Goal: Use online tool/utility: Use online tool/utility

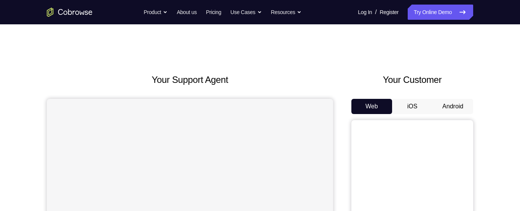
click at [449, 100] on button "Android" at bounding box center [452, 106] width 41 height 15
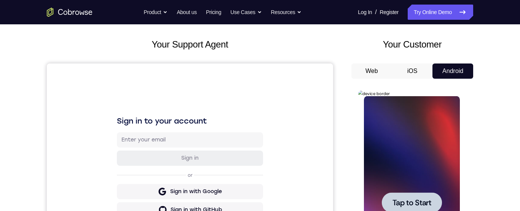
scroll to position [78, 0]
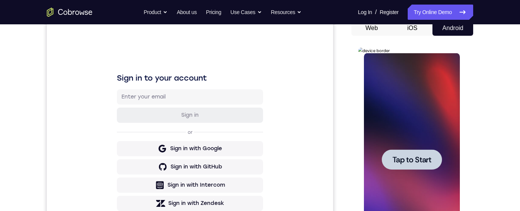
click at [435, 162] on div at bounding box center [411, 160] width 60 height 20
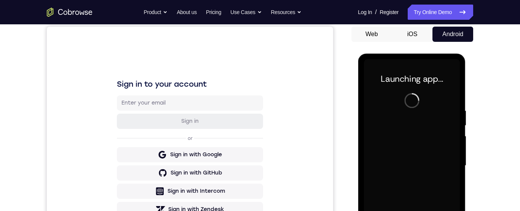
scroll to position [0, 0]
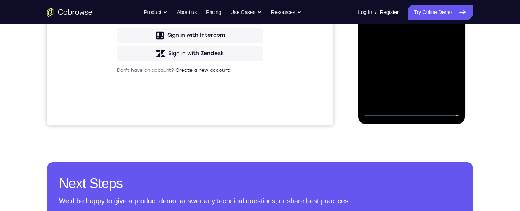
scroll to position [180, 0]
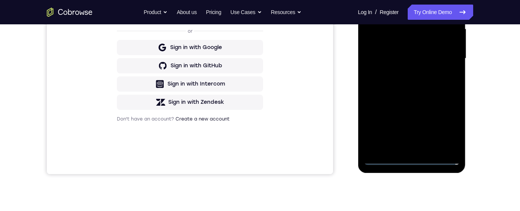
click at [449, 126] on div at bounding box center [411, 58] width 96 height 213
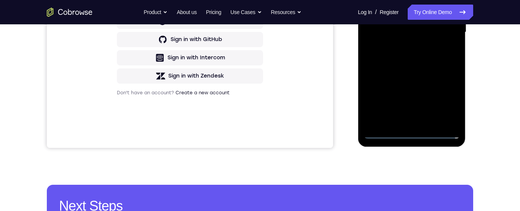
click at [450, 104] on div at bounding box center [411, 32] width 96 height 213
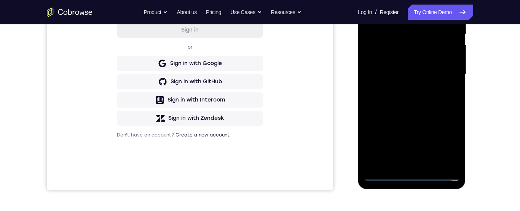
scroll to position [112, 0]
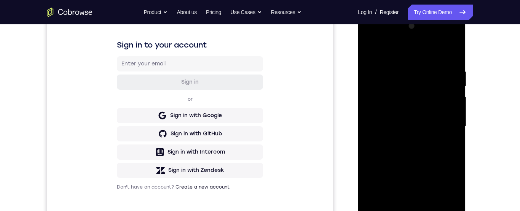
click at [399, 54] on div at bounding box center [411, 126] width 96 height 213
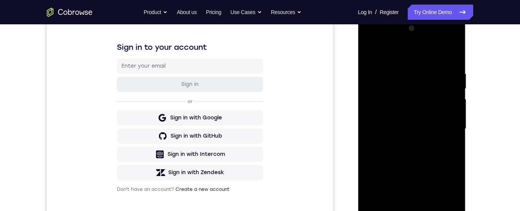
click at [447, 132] on div at bounding box center [411, 128] width 96 height 213
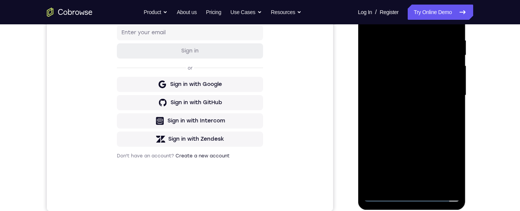
click at [405, 110] on div at bounding box center [411, 95] width 96 height 213
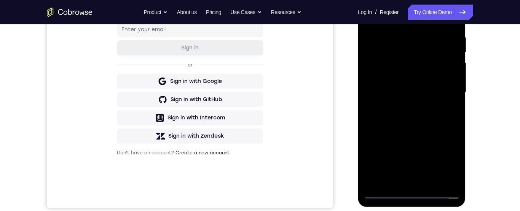
click at [442, 81] on div at bounding box center [411, 92] width 96 height 213
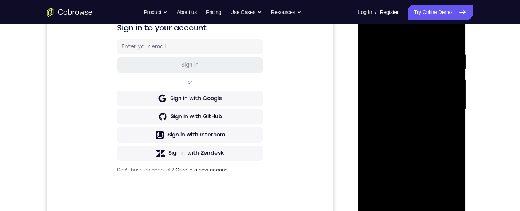
click at [428, 96] on div at bounding box center [411, 109] width 96 height 213
click at [441, 110] on div at bounding box center [411, 109] width 96 height 213
click at [446, 137] on div at bounding box center [411, 109] width 96 height 213
click at [445, 132] on div at bounding box center [411, 109] width 96 height 213
click at [441, 137] on div at bounding box center [411, 109] width 96 height 213
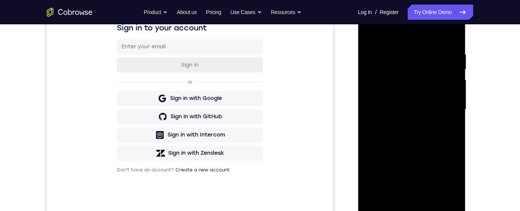
scroll to position [105, 0]
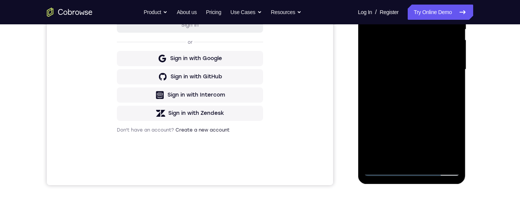
click at [445, 104] on div at bounding box center [411, 69] width 96 height 213
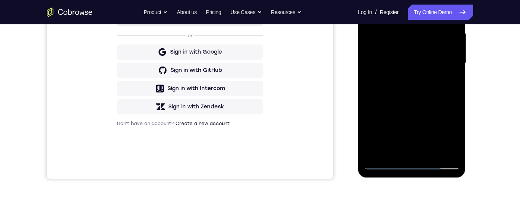
scroll to position [181, 0]
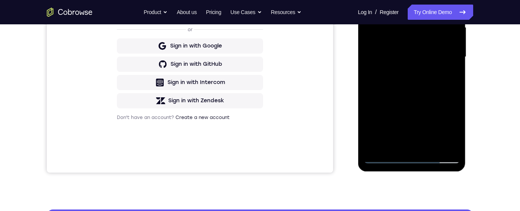
click at [455, 139] on div at bounding box center [411, 57] width 96 height 213
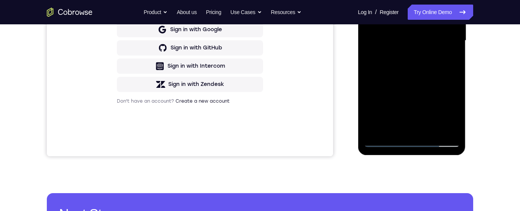
scroll to position [161, 0]
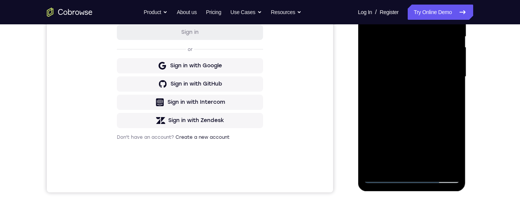
click at [455, 111] on div at bounding box center [411, 76] width 96 height 213
click at [456, 108] on div at bounding box center [411, 77] width 96 height 213
click at [455, 108] on div at bounding box center [411, 77] width 96 height 213
click at [458, 105] on div at bounding box center [411, 77] width 96 height 213
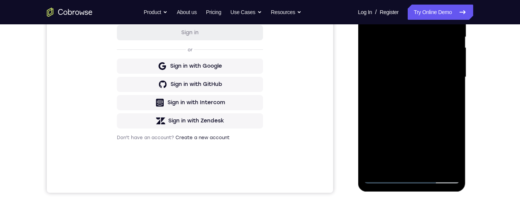
click at [455, 108] on div at bounding box center [411, 77] width 96 height 213
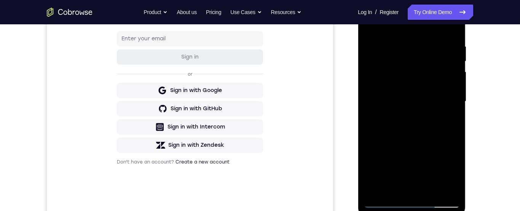
scroll to position [106, 0]
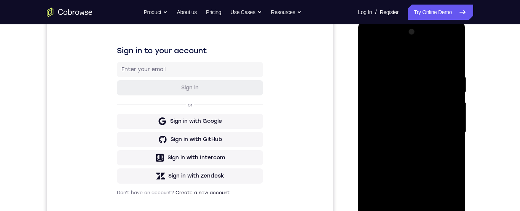
click at [421, 71] on div at bounding box center [411, 132] width 96 height 213
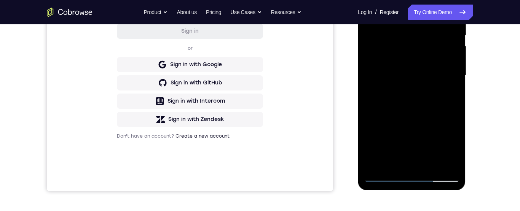
click at [450, 104] on div at bounding box center [411, 75] width 96 height 213
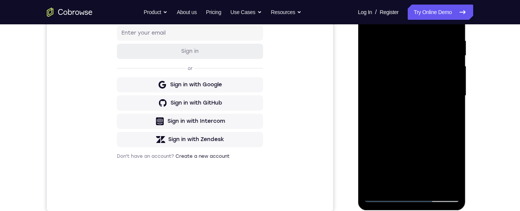
scroll to position [121, 0]
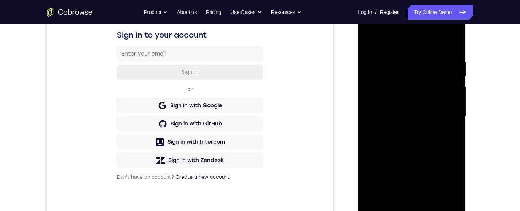
click at [448, 113] on div at bounding box center [411, 116] width 96 height 213
click at [449, 102] on div at bounding box center [411, 116] width 96 height 213
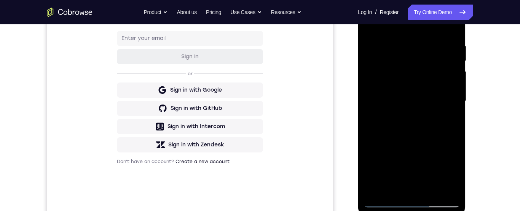
click at [453, 49] on div at bounding box center [411, 101] width 96 height 213
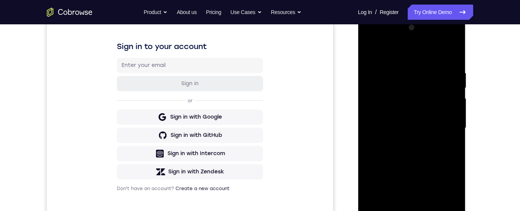
scroll to position [130, 0]
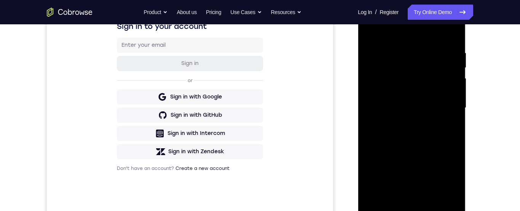
click at [453, 66] on div at bounding box center [411, 108] width 96 height 213
click at [454, 75] on div at bounding box center [411, 108] width 96 height 213
click at [453, 75] on div at bounding box center [411, 108] width 96 height 213
click at [453, 79] on div at bounding box center [411, 108] width 96 height 213
click at [450, 38] on div at bounding box center [411, 108] width 96 height 213
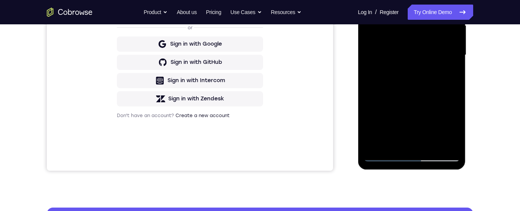
scroll to position [139, 0]
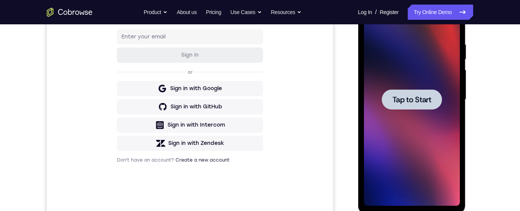
click at [411, 94] on div at bounding box center [411, 99] width 60 height 20
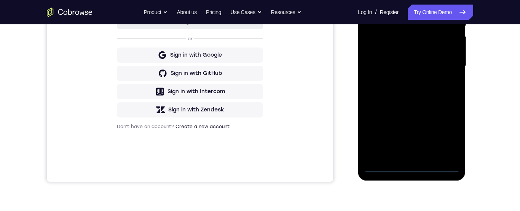
scroll to position [176, 0]
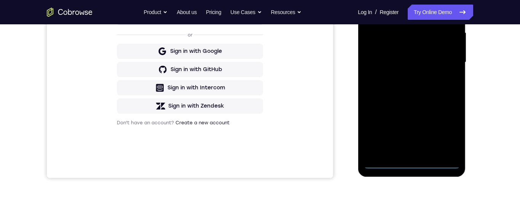
click at [418, 163] on div at bounding box center [411, 62] width 96 height 213
click at [451, 128] on div at bounding box center [411, 62] width 96 height 213
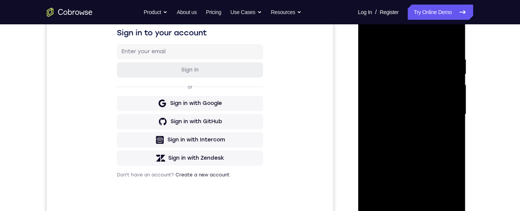
scroll to position [100, 0]
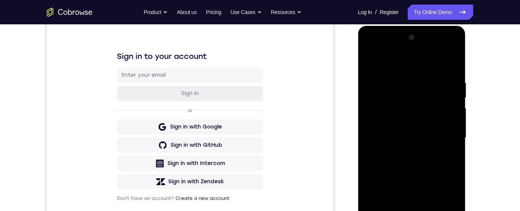
click at [416, 64] on div at bounding box center [411, 138] width 96 height 213
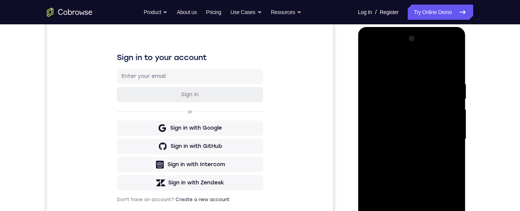
click at [448, 138] on div at bounding box center [411, 139] width 96 height 213
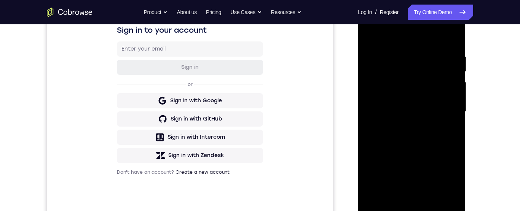
scroll to position [162, 0]
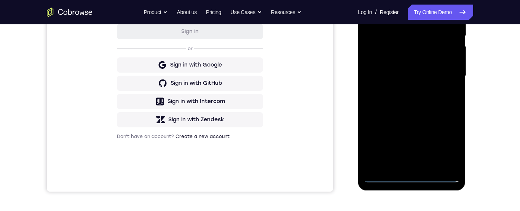
click at [408, 165] on div at bounding box center [411, 76] width 96 height 213
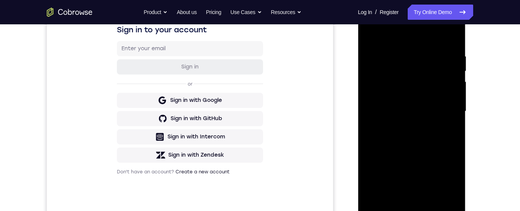
click at [437, 101] on div at bounding box center [411, 111] width 96 height 213
click at [394, 99] on div at bounding box center [411, 111] width 96 height 213
click at [400, 110] on div at bounding box center [411, 111] width 96 height 213
click at [422, 138] on div at bounding box center [411, 111] width 96 height 213
click at [427, 132] on div at bounding box center [411, 111] width 96 height 213
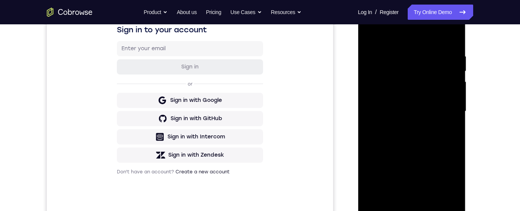
click at [421, 138] on div at bounding box center [411, 111] width 96 height 213
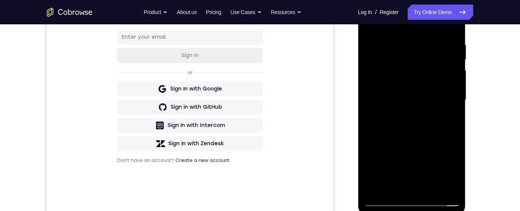
scroll to position [143, 0]
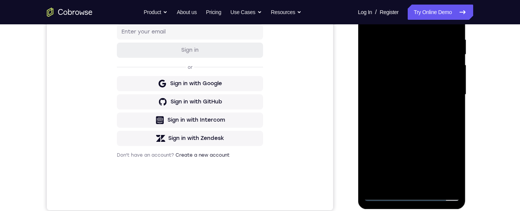
click at [444, 134] on div at bounding box center [411, 94] width 96 height 213
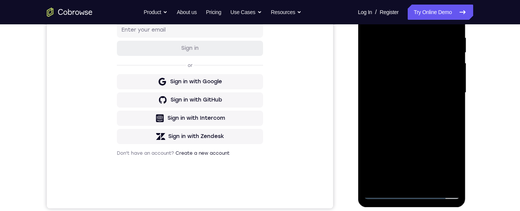
scroll to position [150, 0]
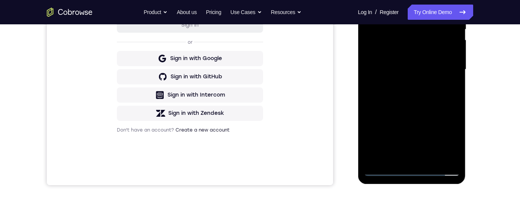
click at [456, 150] on div at bounding box center [411, 69] width 96 height 213
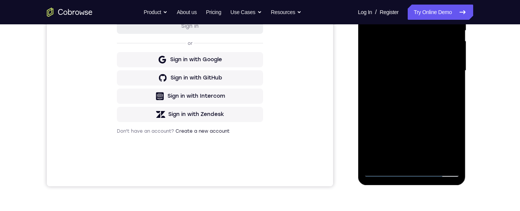
click at [456, 80] on div at bounding box center [411, 70] width 96 height 213
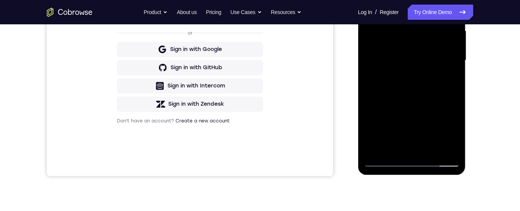
scroll to position [173, 0]
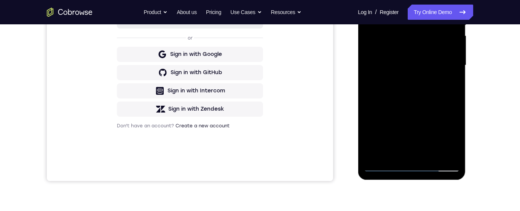
click at [456, 78] on div at bounding box center [411, 65] width 96 height 213
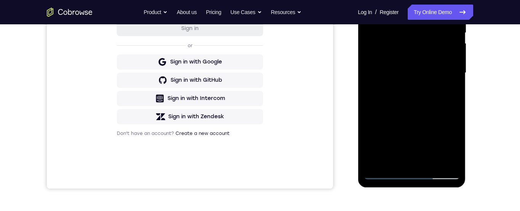
click at [455, 104] on div at bounding box center [411, 73] width 96 height 213
click at [455, 105] on div at bounding box center [411, 73] width 96 height 213
click at [379, 164] on div at bounding box center [411, 73] width 96 height 213
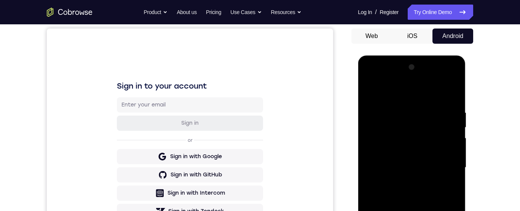
scroll to position [74, 0]
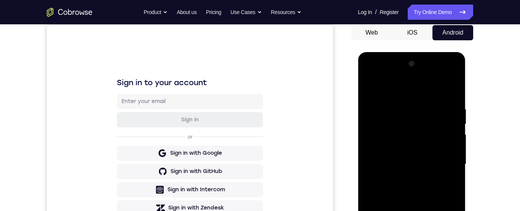
click at [396, 102] on div at bounding box center [411, 164] width 96 height 213
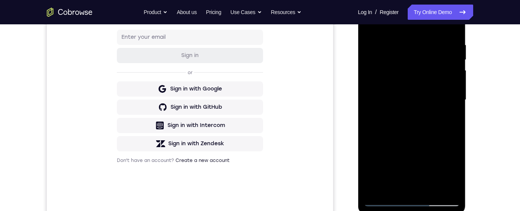
scroll to position [140, 0]
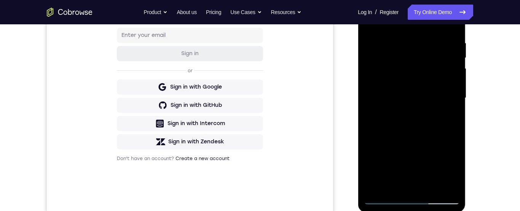
click at [447, 151] on div at bounding box center [411, 98] width 96 height 213
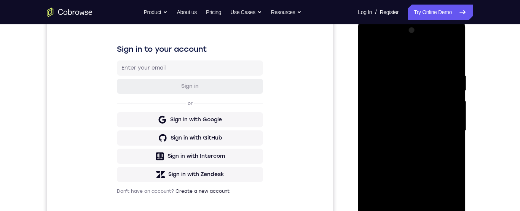
click at [454, 117] on div at bounding box center [411, 130] width 96 height 213
click at [446, 112] on div at bounding box center [411, 130] width 96 height 213
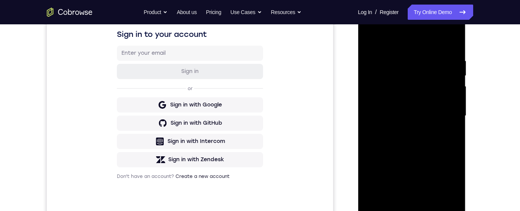
click at [456, 132] on div at bounding box center [411, 116] width 96 height 213
click at [454, 129] on div at bounding box center [411, 116] width 96 height 213
click at [448, 126] on div at bounding box center [411, 116] width 96 height 213
click at [455, 122] on div at bounding box center [411, 116] width 96 height 213
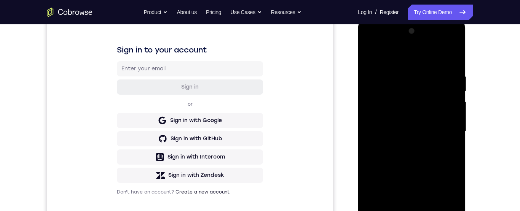
click at [454, 99] on div at bounding box center [411, 131] width 96 height 213
click at [453, 59] on div at bounding box center [411, 131] width 96 height 213
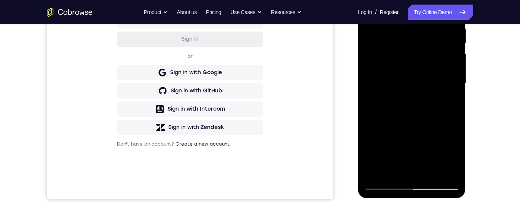
scroll to position [199, 0]
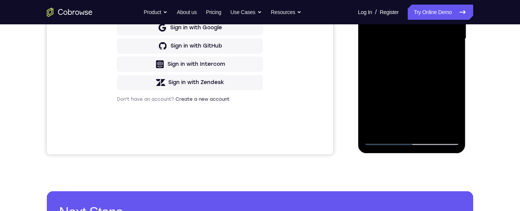
click at [429, 129] on div at bounding box center [411, 38] width 96 height 213
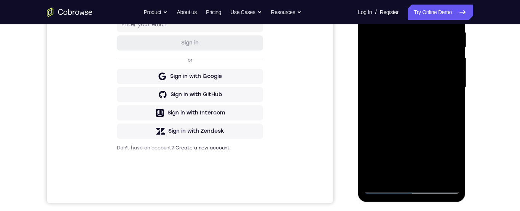
scroll to position [145, 0]
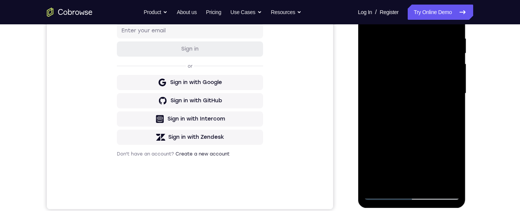
click at [438, 132] on div at bounding box center [411, 93] width 96 height 213
click at [424, 46] on div at bounding box center [411, 93] width 96 height 213
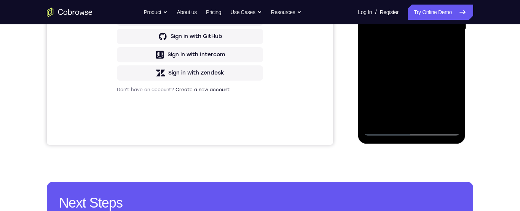
scroll to position [210, 0]
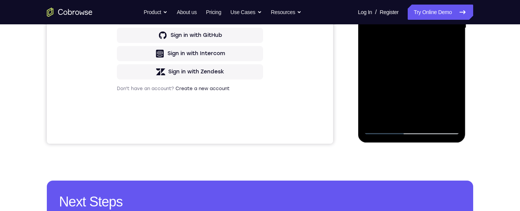
click at [387, 46] on div at bounding box center [411, 28] width 96 height 213
click at [456, 102] on div at bounding box center [411, 28] width 96 height 213
click at [455, 99] on div at bounding box center [411, 28] width 96 height 213
click at [443, 102] on div at bounding box center [411, 28] width 96 height 213
click at [448, 45] on div at bounding box center [411, 28] width 96 height 213
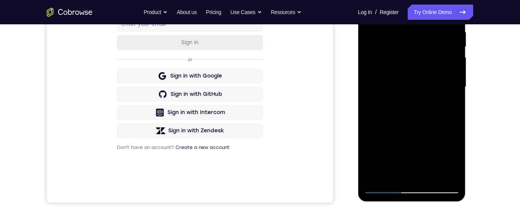
scroll to position [128, 0]
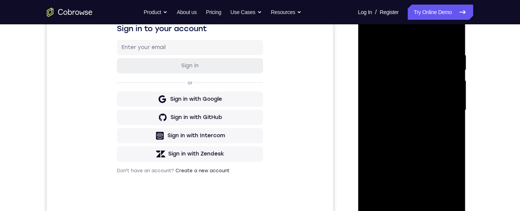
click at [369, 33] on div at bounding box center [411, 110] width 96 height 213
click at [456, 69] on div at bounding box center [411, 110] width 96 height 213
click at [455, 71] on div at bounding box center [411, 110] width 96 height 213
click at [453, 68] on div at bounding box center [411, 110] width 96 height 213
click at [455, 70] on div at bounding box center [411, 110] width 96 height 213
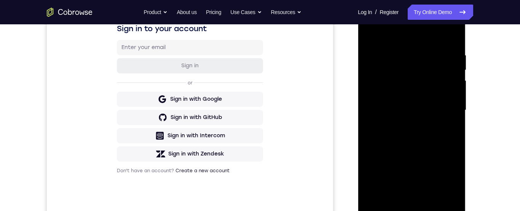
click at [455, 70] on div at bounding box center [411, 110] width 96 height 213
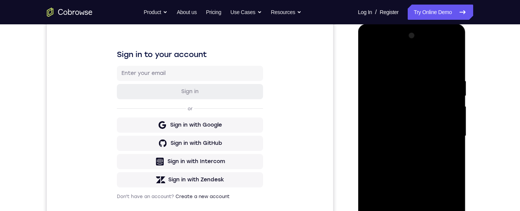
click at [372, 58] on div at bounding box center [411, 136] width 96 height 213
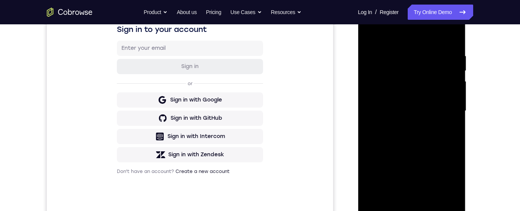
scroll to position [128, 0]
click at [402, 50] on div at bounding box center [411, 110] width 96 height 213
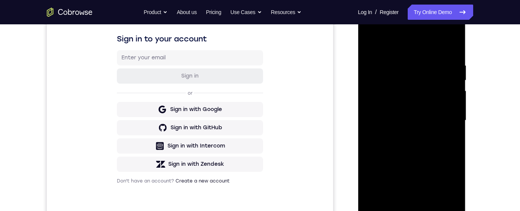
click at [456, 100] on div at bounding box center [411, 120] width 96 height 213
click at [449, 92] on div at bounding box center [411, 120] width 96 height 213
click at [452, 90] on div at bounding box center [411, 120] width 96 height 213
click at [452, 46] on div at bounding box center [411, 120] width 96 height 213
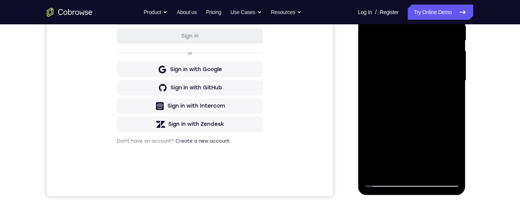
scroll to position [131, 0]
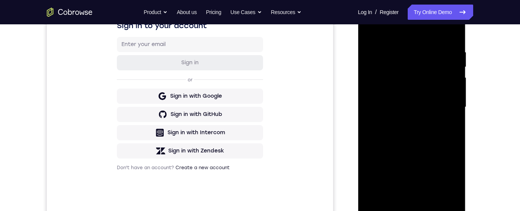
click at [406, 37] on div at bounding box center [411, 107] width 96 height 213
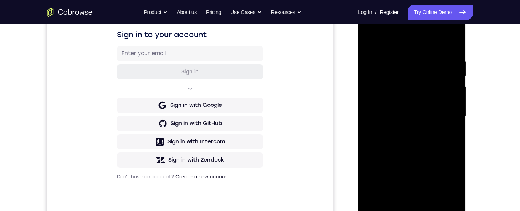
scroll to position [114, 0]
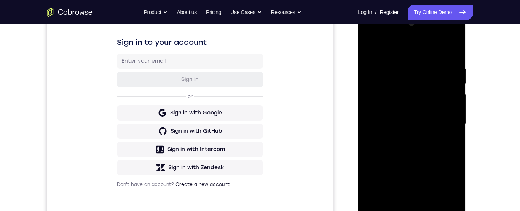
click at [450, 52] on div at bounding box center [411, 124] width 96 height 213
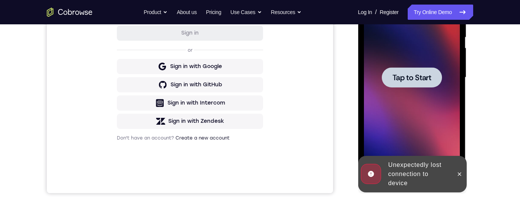
scroll to position [0, 0]
